Goal: Find specific page/section

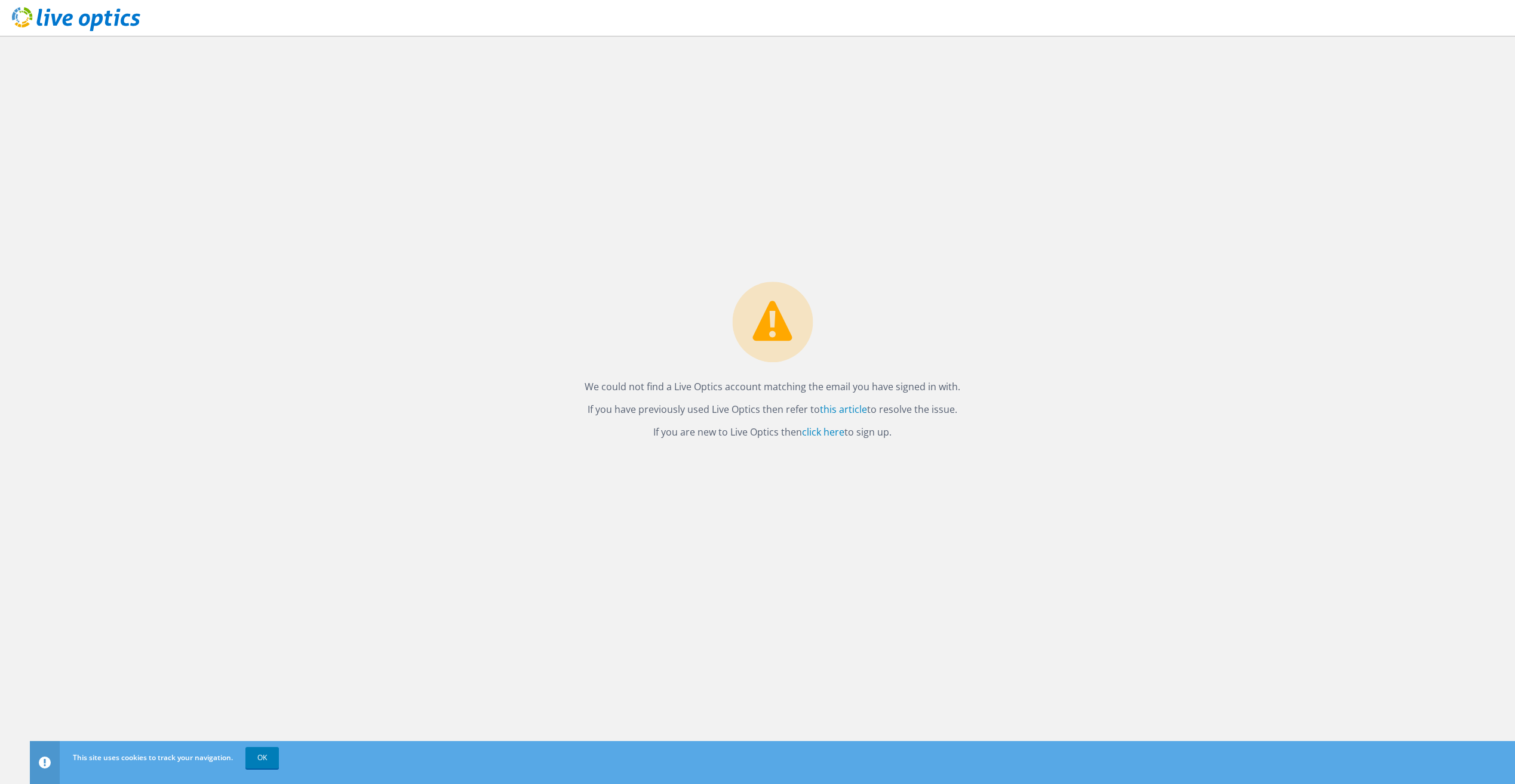
click at [1171, 132] on div "We could not find a Live Optics account matching the email you have signed in w…" at bounding box center [772, 410] width 1485 height 749
click at [852, 413] on link "this article" at bounding box center [843, 409] width 47 height 13
click at [844, 411] on link "this article" at bounding box center [843, 409] width 47 height 13
click at [833, 434] on link "click here" at bounding box center [823, 432] width 43 height 13
click at [262, 761] on link "OK" at bounding box center [262, 758] width 33 height 22
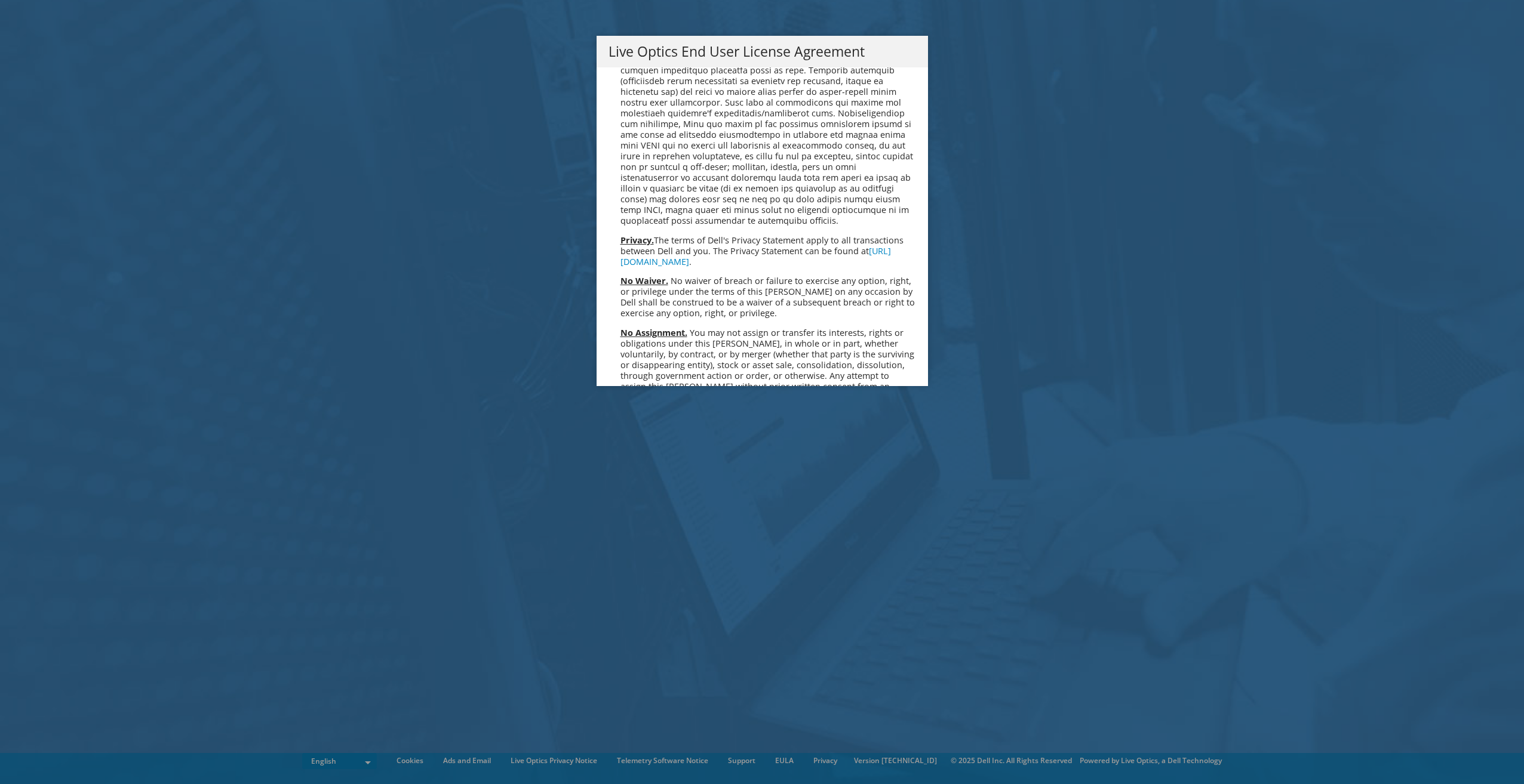
scroll to position [4514, 0]
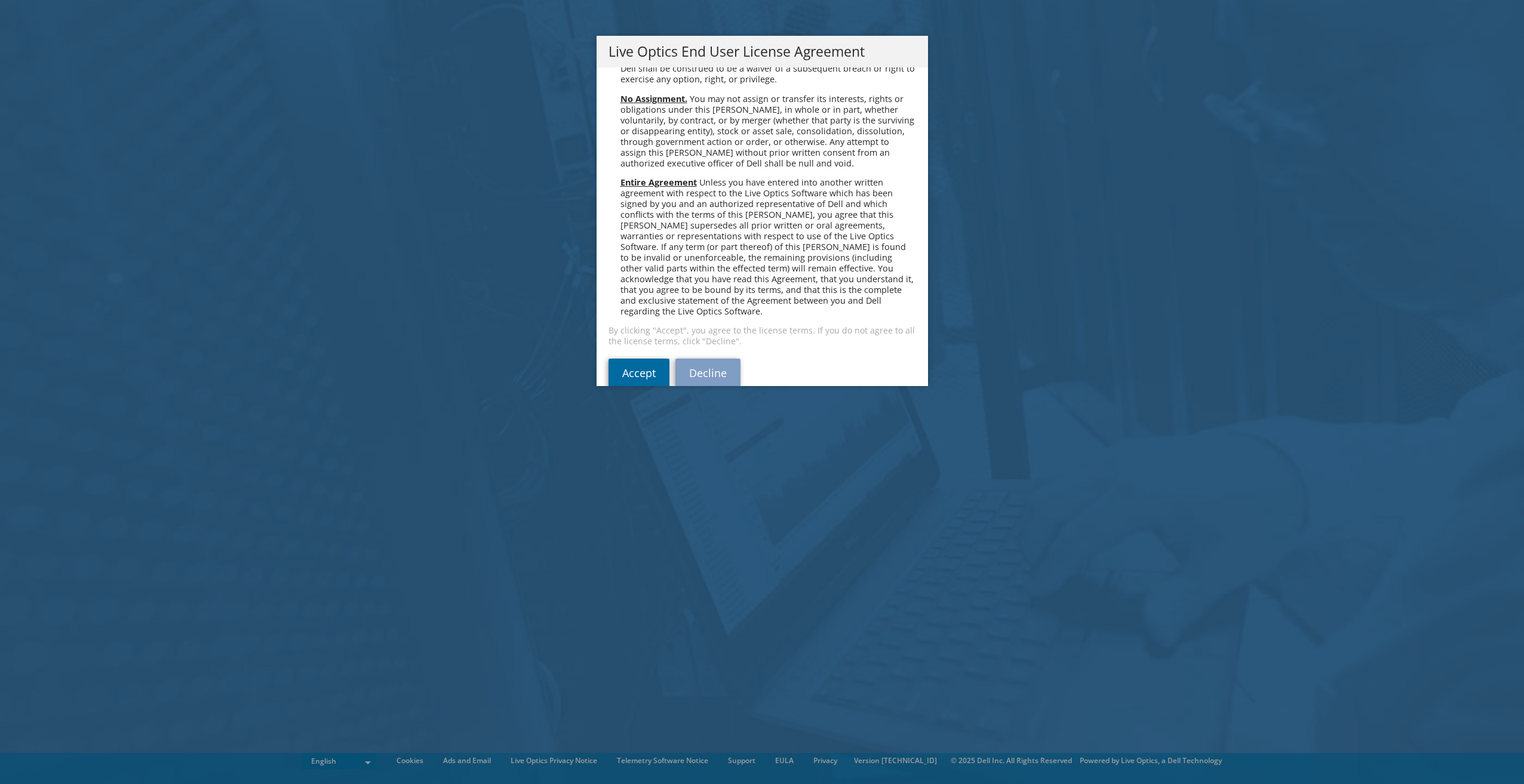
click at [630, 359] on link "Accept" at bounding box center [638, 373] width 61 height 28
